Goal: Task Accomplishment & Management: Manage account settings

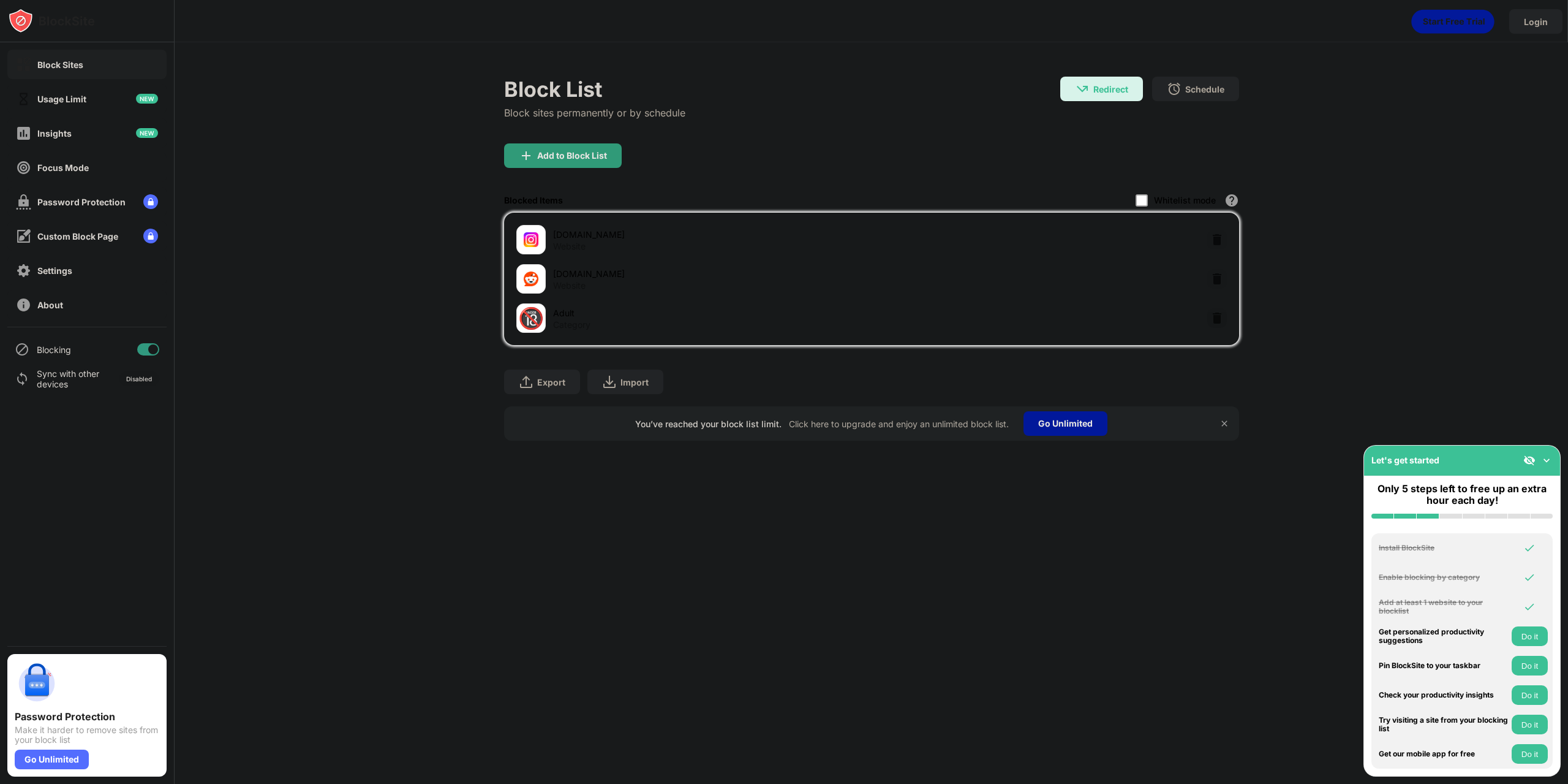
click at [150, 352] on div at bounding box center [153, 349] width 10 height 10
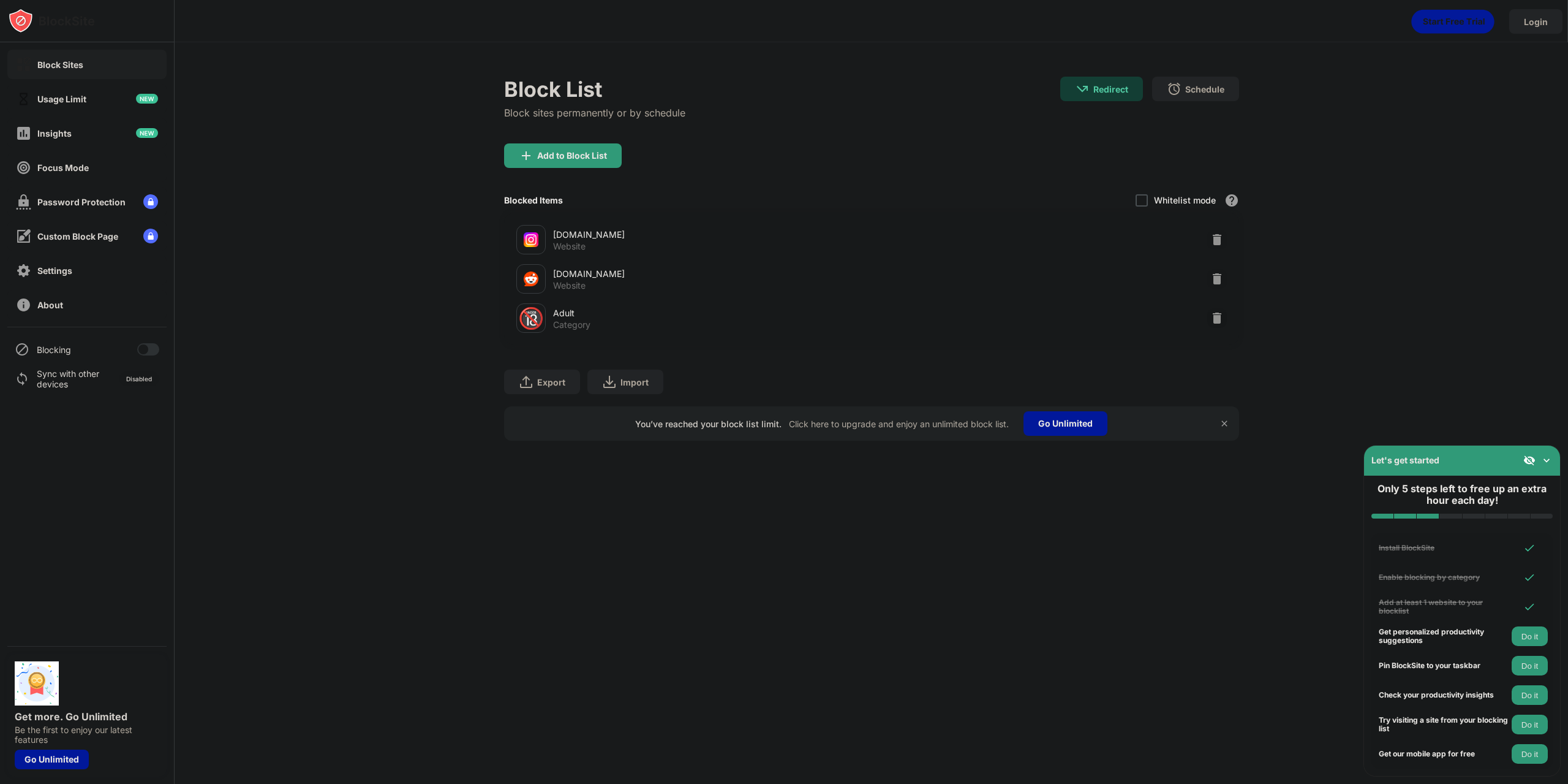
drag, startPoint x: 146, startPoint y: 352, endPoint x: 155, endPoint y: 352, distance: 9.0
click at [147, 352] on div at bounding box center [143, 349] width 10 height 10
